Goal: Go to known website: Access a specific website the user already knows

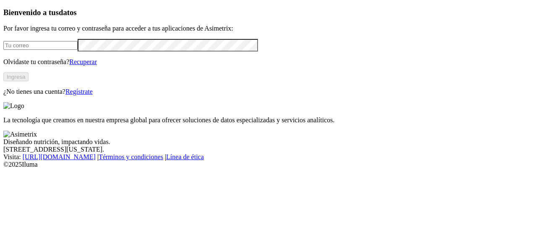
type input "aaron.jimenez@premexcorp.com"
click at [29, 81] on button "Ingresa" at bounding box center [15, 77] width 25 height 9
